Goal: Check status: Check status

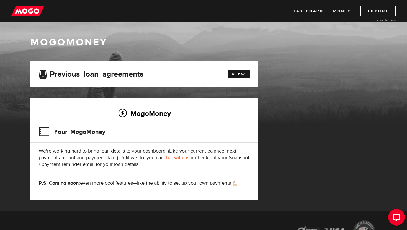
click at [344, 9] on link "Money" at bounding box center [341, 11] width 17 height 11
click at [311, 7] on link "Dashboard" at bounding box center [307, 11] width 30 height 11
click at [161, 113] on h2 "MogoMoney" at bounding box center [144, 114] width 211 height 12
click at [78, 133] on h3 "Your MogoMoney" at bounding box center [72, 132] width 66 height 14
click at [63, 133] on h3 "Your MogoMoney" at bounding box center [72, 132] width 66 height 14
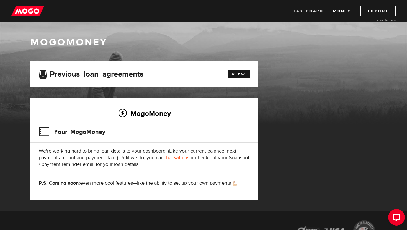
click at [314, 11] on link "Dashboard" at bounding box center [307, 11] width 30 height 11
click at [242, 76] on link "View" at bounding box center [238, 75] width 22 height 8
click at [395, 213] on div "Open LiveChat chat widget" at bounding box center [396, 217] width 9 height 9
click at [141, 110] on h2 "MogoMoney" at bounding box center [144, 114] width 211 height 12
click at [241, 78] on div "Previous loan agreements View" at bounding box center [144, 74] width 219 height 10
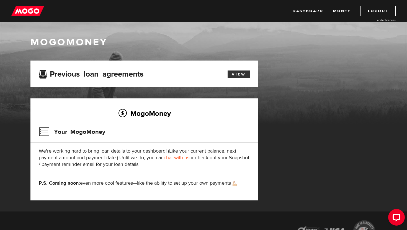
click at [241, 77] on link "View" at bounding box center [238, 75] width 22 height 8
click at [151, 112] on h2 "MogoMoney" at bounding box center [144, 114] width 211 height 12
click at [121, 115] on h2 "MogoMoney" at bounding box center [144, 114] width 211 height 12
click at [87, 133] on h3 "Your MogoMoney" at bounding box center [72, 132] width 66 height 14
click at [59, 134] on h3 "Your MogoMoney" at bounding box center [72, 132] width 66 height 14
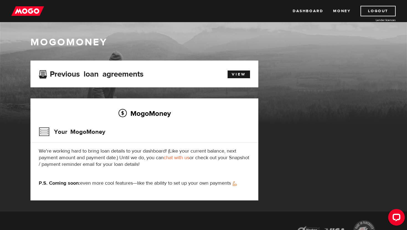
click at [45, 131] on h3 "Your MogoMoney" at bounding box center [72, 132] width 66 height 14
click at [309, 12] on link "Dashboard" at bounding box center [307, 11] width 30 height 11
click at [337, 13] on link "Money" at bounding box center [341, 11] width 17 height 11
click at [313, 10] on link "Dashboard" at bounding box center [307, 11] width 30 height 11
click at [236, 76] on link "View" at bounding box center [238, 75] width 22 height 8
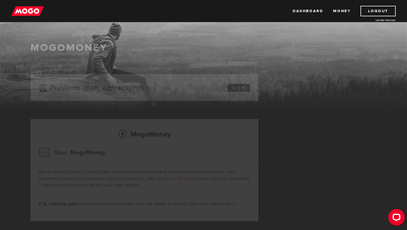
scroll to position [28, 0]
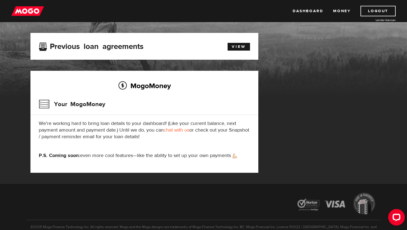
click at [174, 130] on link "chat with us" at bounding box center [177, 130] width 26 height 6
click at [312, 12] on link "Dashboard" at bounding box center [307, 11] width 30 height 11
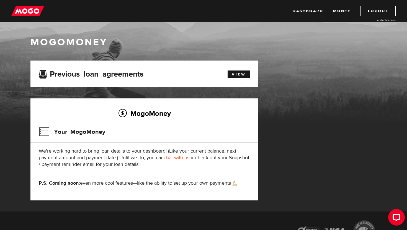
scroll to position [59, 0]
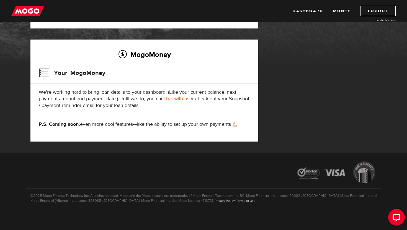
click at [159, 107] on p "We're working hard to bring loan details to your dashboard! (Like your current …" at bounding box center [144, 99] width 211 height 20
click at [242, 84] on div "MogoMoney Your MogoMoney We're working hard to bring loan details to your dashb…" at bounding box center [144, 91] width 228 height 102
click at [25, 8] on img at bounding box center [27, 11] width 33 height 11
